Goal: Contribute content: Add original content to the website for others to see

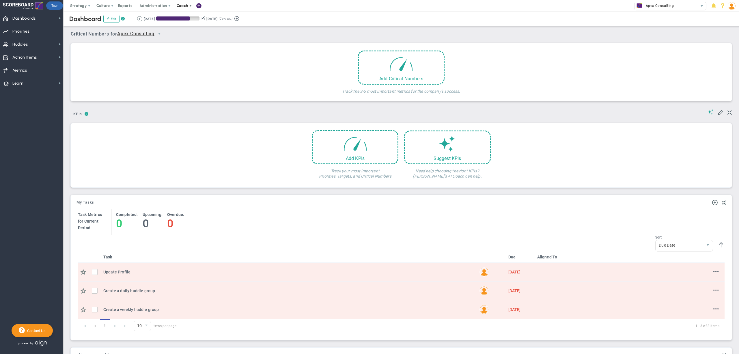
click at [189, 5] on span at bounding box center [190, 5] width 5 height 5
click at [193, 28] on span "Resources" at bounding box center [193, 29] width 41 height 12
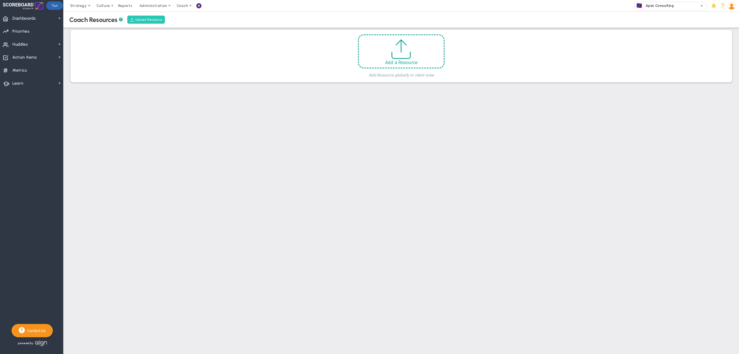
click at [156, 20] on button "Upload Resource" at bounding box center [146, 20] width 38 height 8
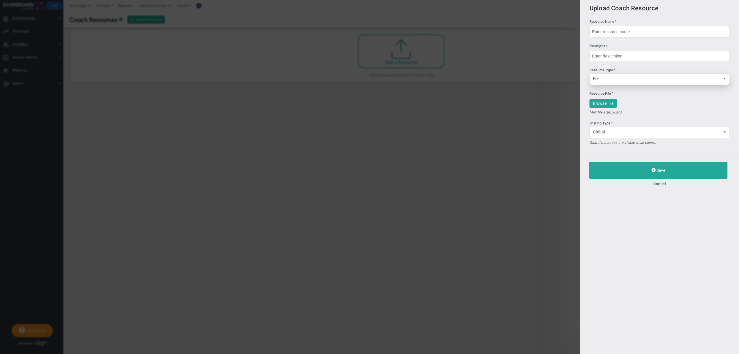
click at [724, 80] on span "select" at bounding box center [724, 78] width 5 height 5
click at [669, 224] on div "Upload Coach Resource Resource Name * Description Resource Type * File File Bro…" at bounding box center [659, 177] width 159 height 354
click at [654, 132] on span "Global" at bounding box center [655, 132] width 130 height 10
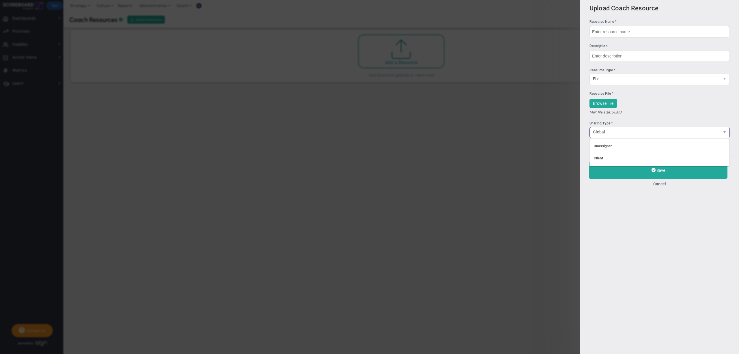
click at [670, 213] on div "Upload Coach Resource Resource Name * Description Resource Type * File File Bro…" at bounding box center [659, 177] width 159 height 354
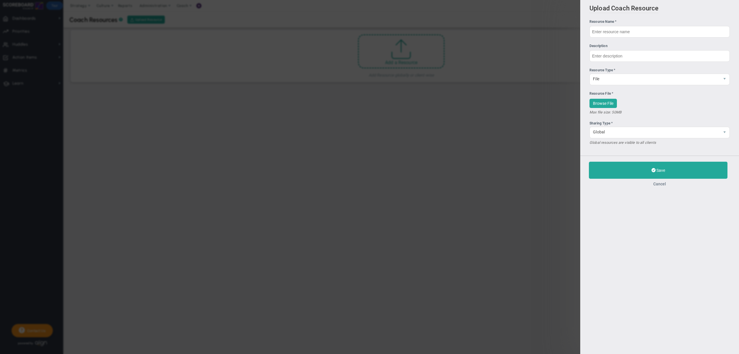
click at [659, 186] on button "Cancel" at bounding box center [659, 184] width 141 height 5
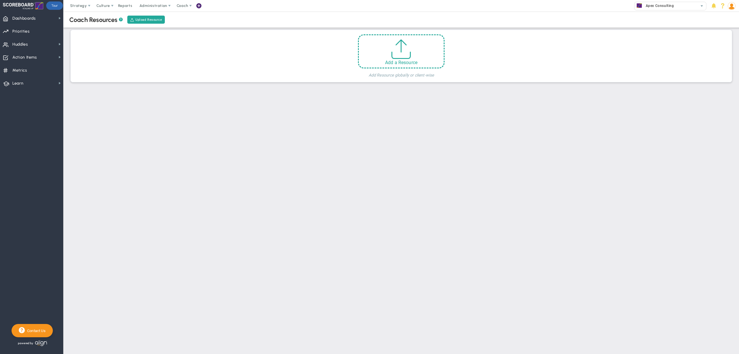
click at [732, 8] on img at bounding box center [732, 6] width 8 height 8
click at [720, 61] on span "Sign Out" at bounding box center [714, 64] width 47 height 12
